Goal: Navigation & Orientation: Find specific page/section

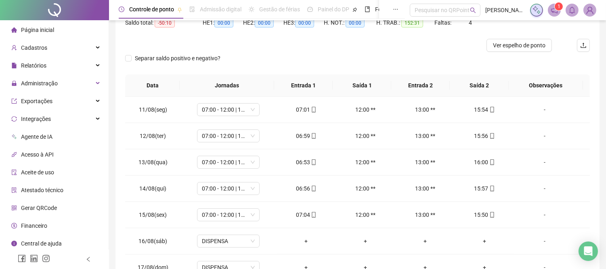
scroll to position [194, 0]
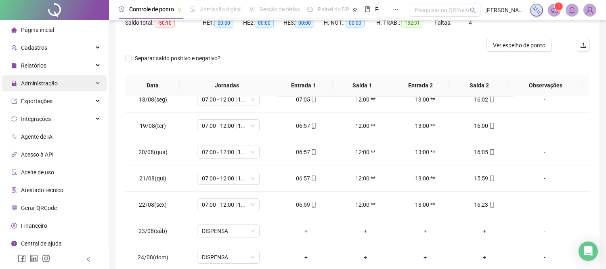
click at [75, 82] on div "Administração" at bounding box center [54, 83] width 105 height 16
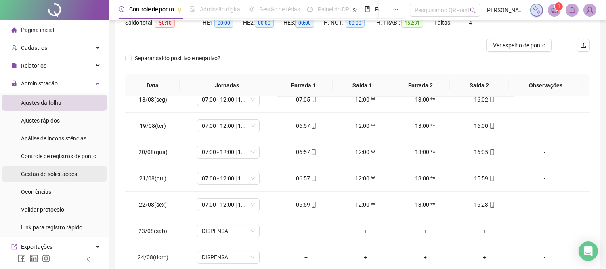
click at [44, 170] on span "Gestão de solicitações" at bounding box center [49, 173] width 56 height 6
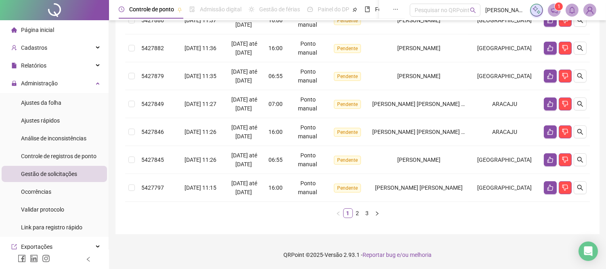
scroll to position [271, 0]
click at [357, 213] on link "2" at bounding box center [357, 212] width 9 height 9
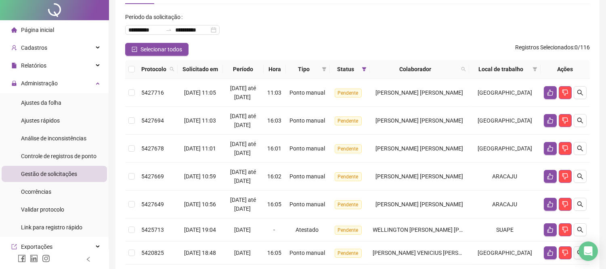
scroll to position [0, 0]
